Goal: Task Accomplishment & Management: Complete application form

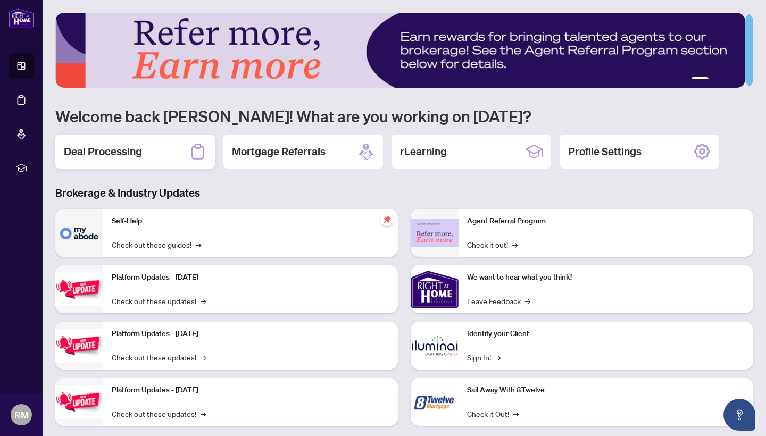
click at [118, 145] on h2 "Deal Processing" at bounding box center [103, 151] width 78 height 15
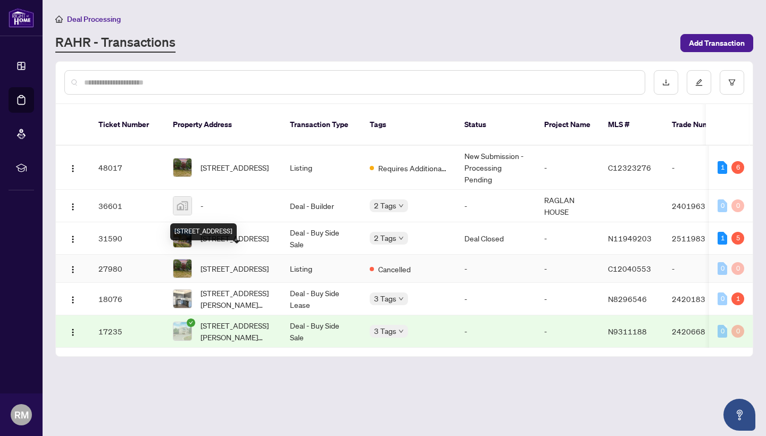
click at [220, 229] on div "45 Yorkview Dr, Toronto, Ontario M2N 2R9, Canada" at bounding box center [203, 231] width 66 height 17
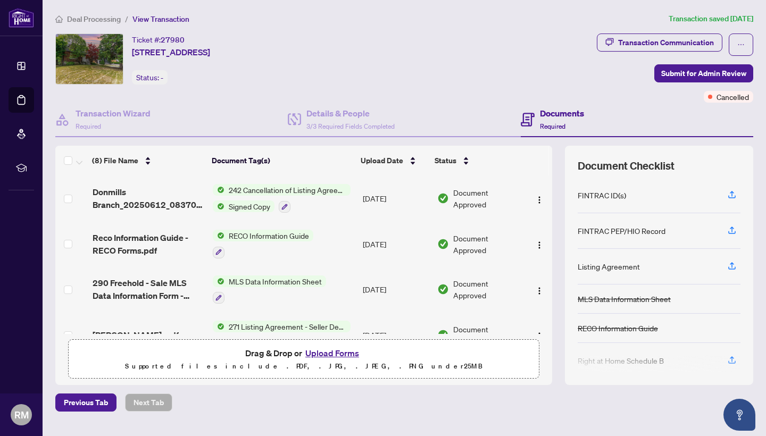
click at [313, 279] on span "MLS Data Information Sheet" at bounding box center [275, 281] width 102 height 12
click at [337, 352] on button "Upload Forms" at bounding box center [332, 353] width 60 height 14
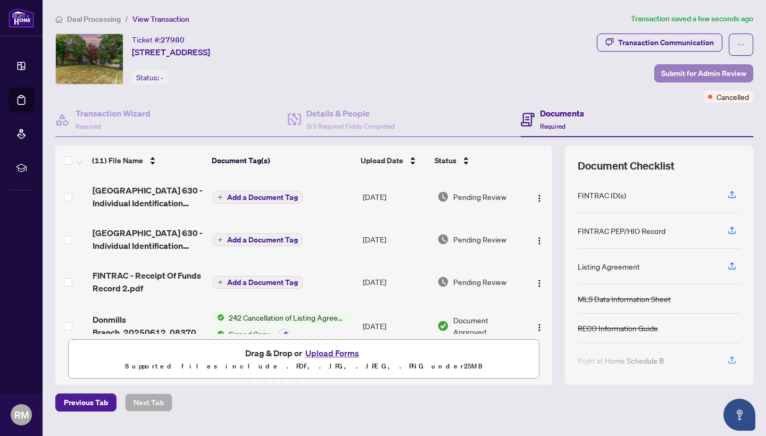
click at [703, 71] on span "Submit for Admin Review" at bounding box center [703, 73] width 85 height 17
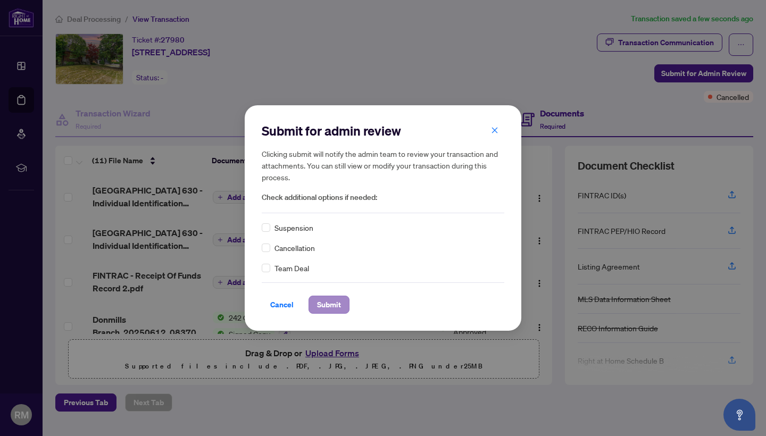
click at [335, 307] on span "Submit" at bounding box center [329, 304] width 24 height 17
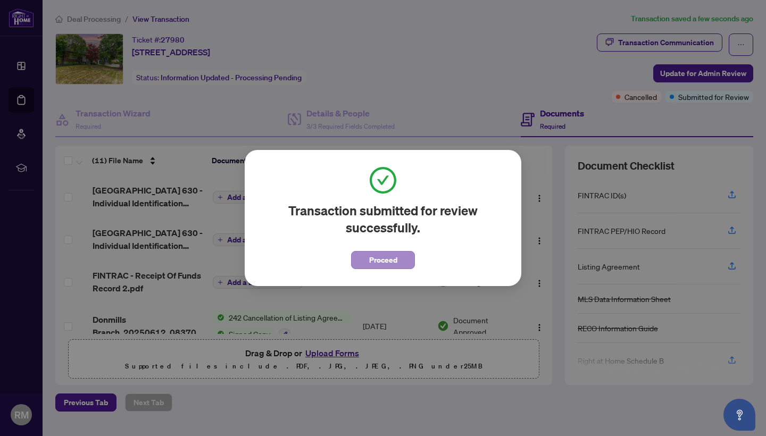
click at [364, 263] on button "Proceed" at bounding box center [383, 260] width 64 height 18
